Goal: Information Seeking & Learning: Compare options

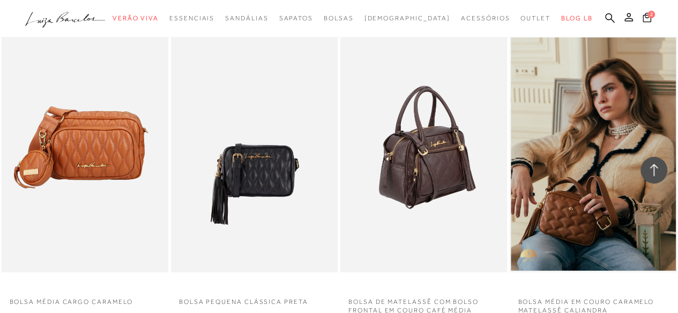
scroll to position [5572, 0]
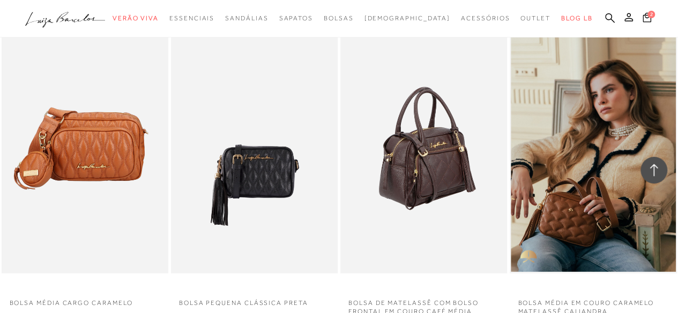
click at [442, 141] on img at bounding box center [424, 149] width 166 height 250
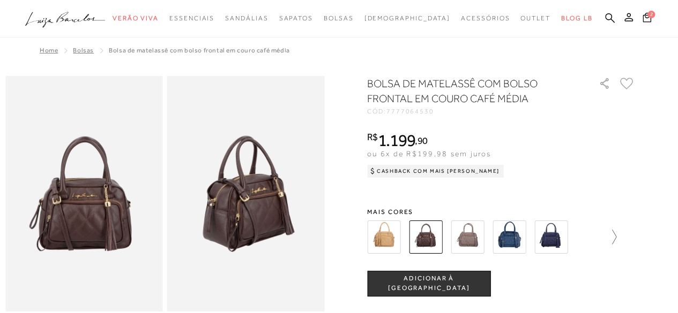
click at [616, 236] on icon at bounding box center [608, 237] width 15 height 15
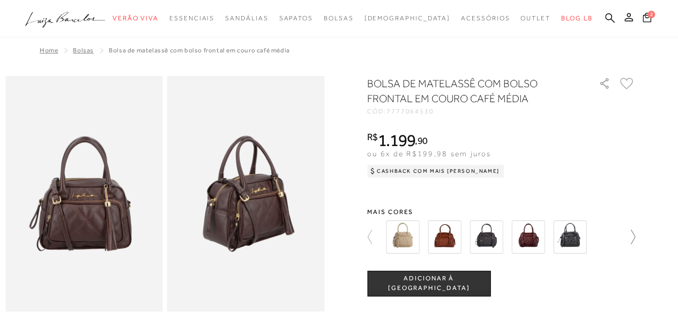
click at [634, 236] on icon at bounding box center [627, 237] width 15 height 15
click at [635, 238] on icon at bounding box center [627, 237] width 15 height 15
click at [373, 235] on icon at bounding box center [374, 237] width 15 height 15
click at [543, 242] on img at bounding box center [527, 237] width 33 height 33
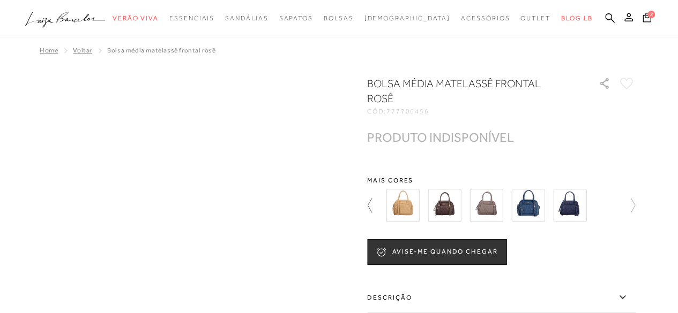
click at [372, 198] on icon at bounding box center [370, 205] width 4 height 14
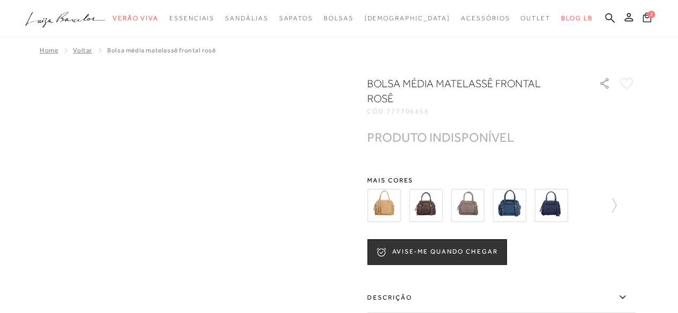
click at [372, 192] on img at bounding box center [383, 205] width 33 height 33
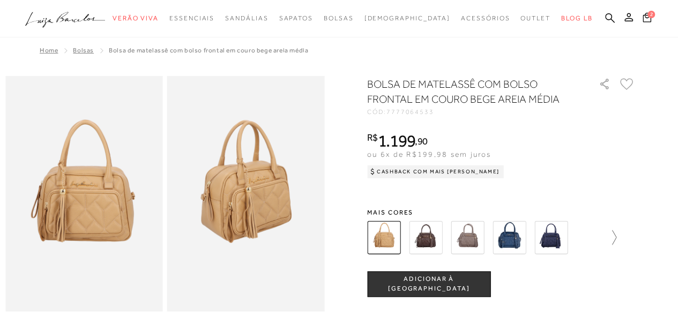
click at [616, 234] on icon at bounding box center [608, 237] width 15 height 15
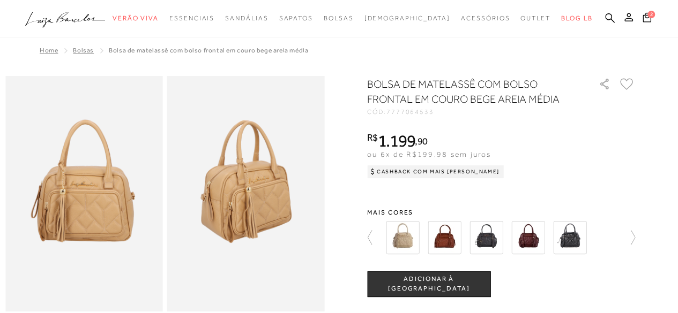
click at [414, 239] on img at bounding box center [402, 237] width 33 height 33
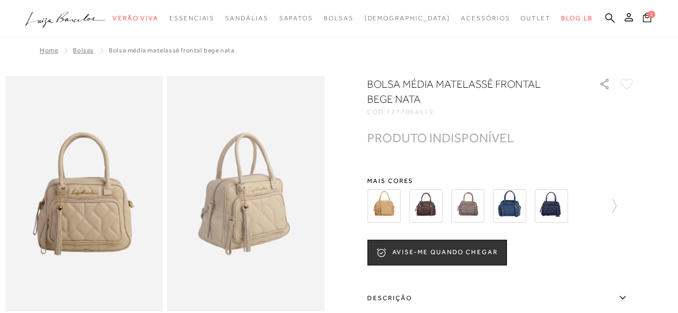
click at [434, 206] on img at bounding box center [425, 206] width 33 height 33
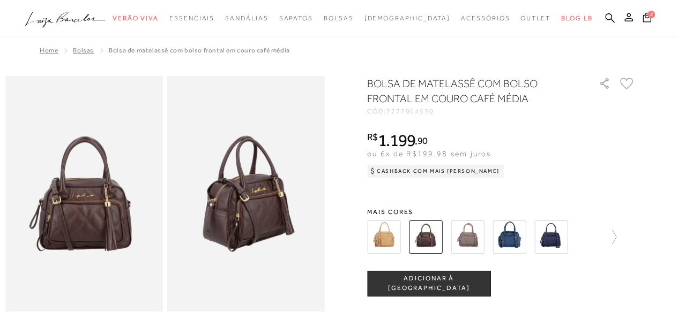
click at [473, 236] on img at bounding box center [467, 237] width 33 height 33
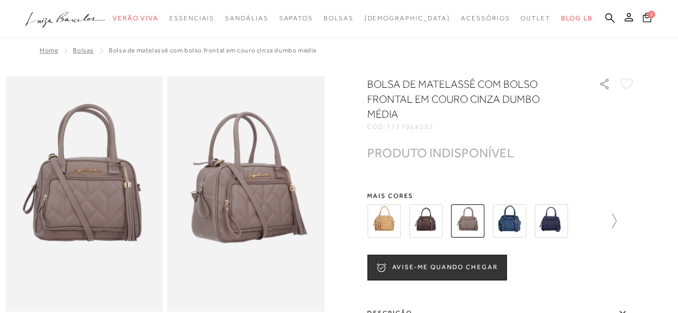
click at [616, 221] on icon at bounding box center [608, 221] width 15 height 15
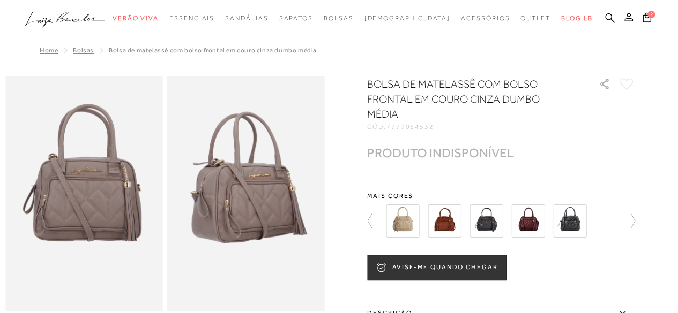
click at [410, 226] on img at bounding box center [402, 221] width 33 height 33
